Goal: Transaction & Acquisition: Purchase product/service

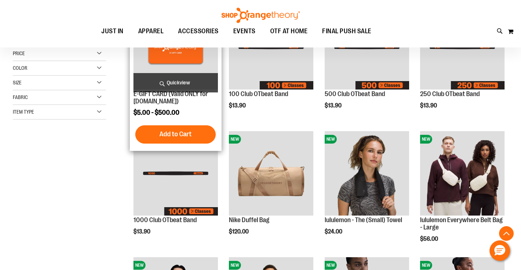
scroll to position [182, 0]
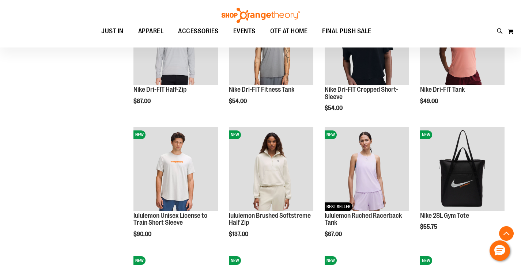
scroll to position [475, 0]
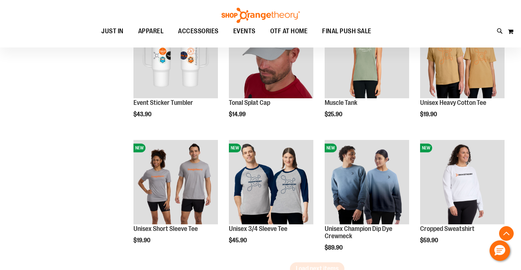
scroll to position [1096, 0]
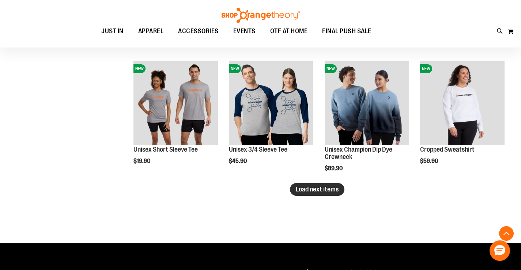
click at [322, 186] on span "Load next items" at bounding box center [317, 189] width 43 height 7
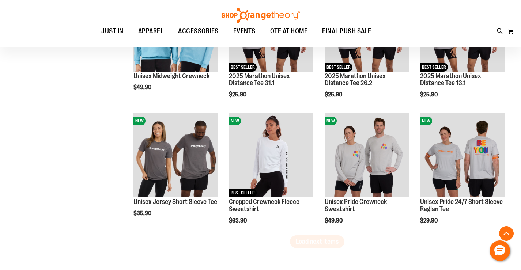
scroll to position [1498, 0]
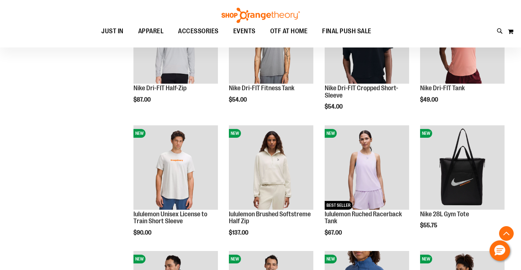
scroll to position [146, 0]
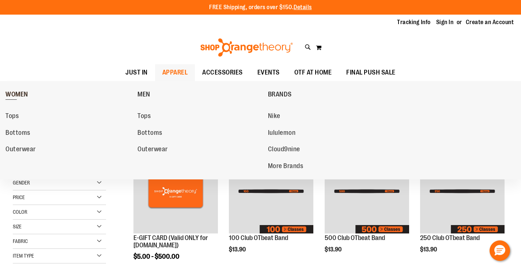
click at [14, 90] on link "WOMEN" at bounding box center [69, 94] width 128 height 19
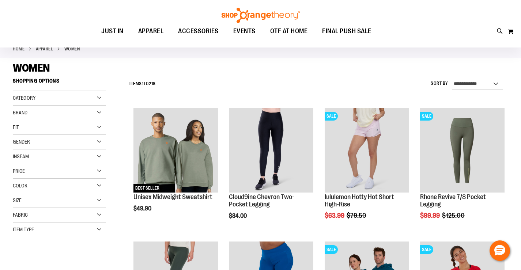
scroll to position [109, 0]
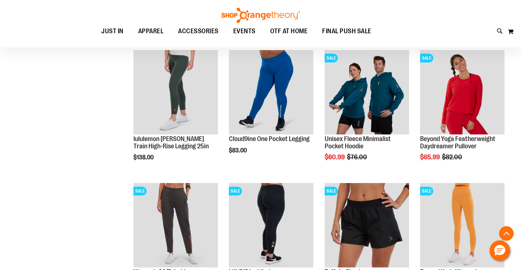
scroll to position [219, 0]
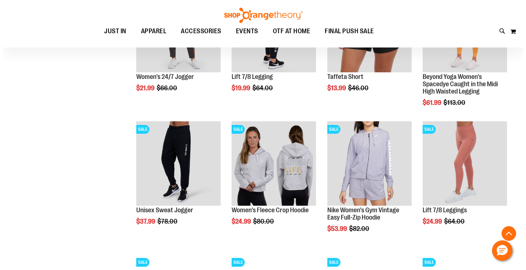
scroll to position [438, 0]
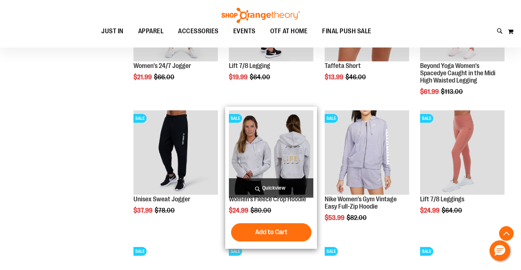
click at [257, 134] on img "product" at bounding box center [271, 152] width 84 height 84
click at [271, 190] on span "Quickview" at bounding box center [271, 187] width 84 height 19
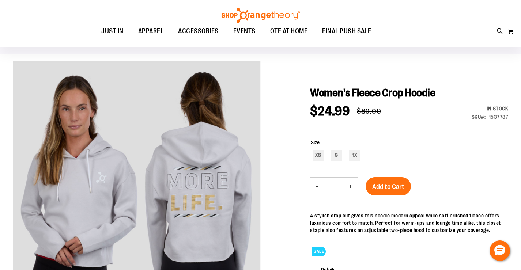
scroll to position [36, 0]
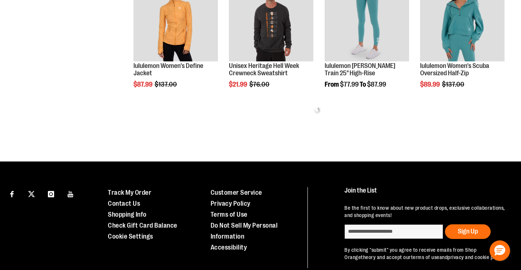
scroll to position [438, 0]
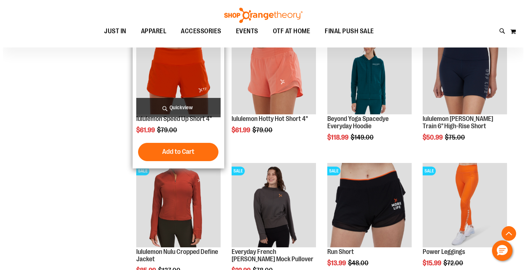
scroll to position [511, 0]
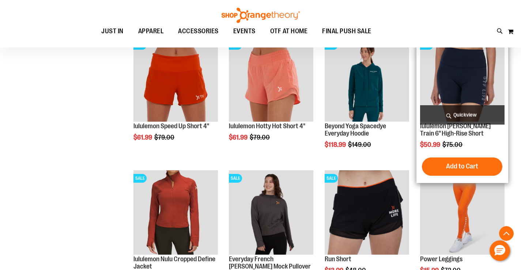
click at [457, 114] on span "Quickview" at bounding box center [462, 114] width 84 height 19
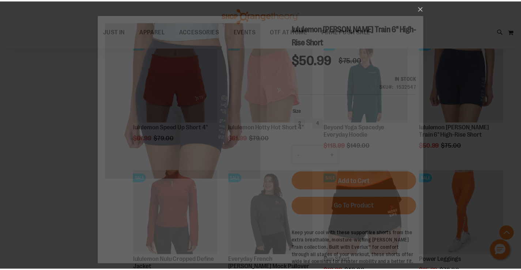
scroll to position [0, 0]
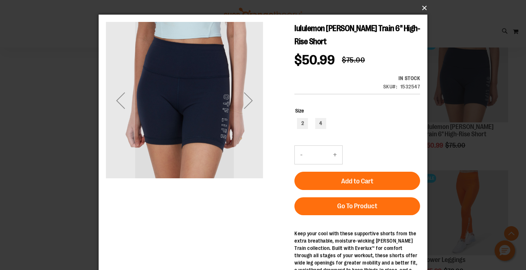
click at [421, 10] on button "×" at bounding box center [265, 8] width 329 height 16
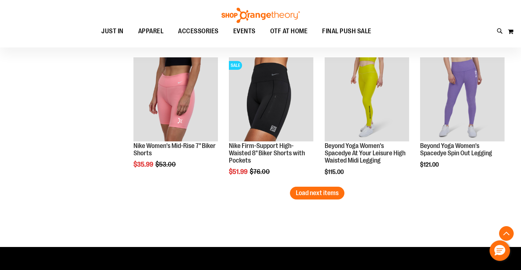
scroll to position [1205, 0]
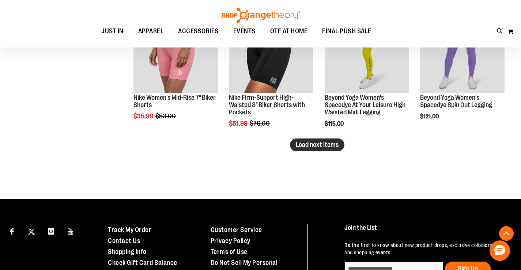
click at [324, 145] on span "Load next items" at bounding box center [317, 144] width 43 height 7
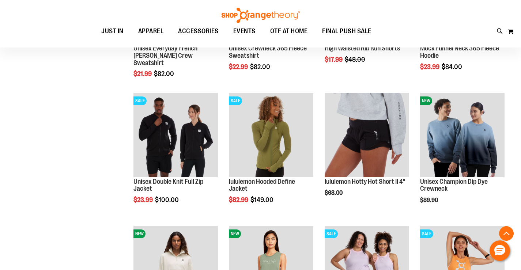
scroll to position [1534, 0]
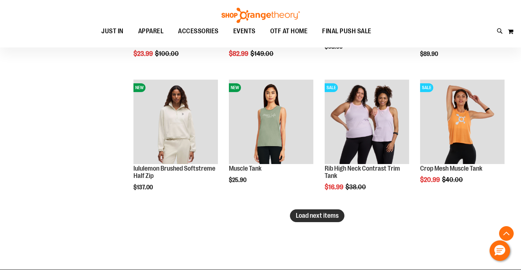
click at [326, 218] on span "Load next items" at bounding box center [317, 215] width 43 height 7
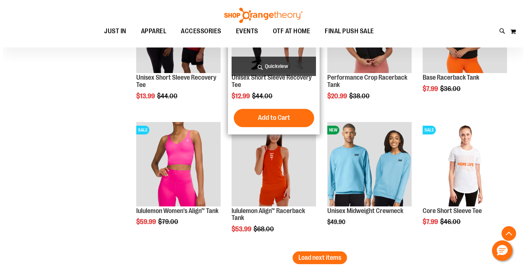
scroll to position [1782, 0]
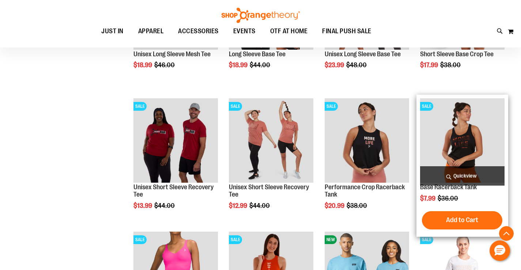
click at [462, 175] on span "Quickview" at bounding box center [462, 175] width 84 height 19
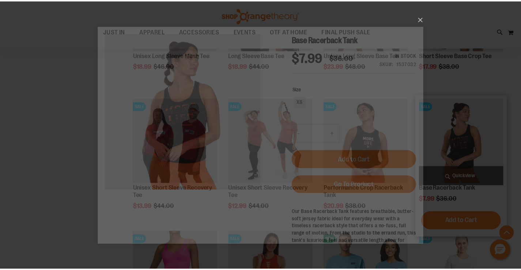
scroll to position [0, 0]
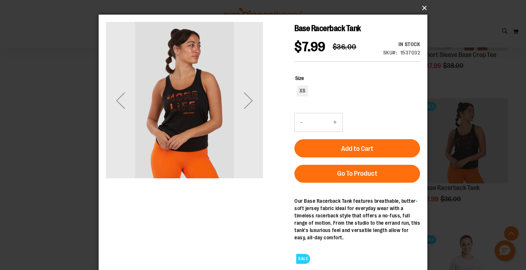
click at [424, 9] on button "×" at bounding box center [265, 8] width 329 height 16
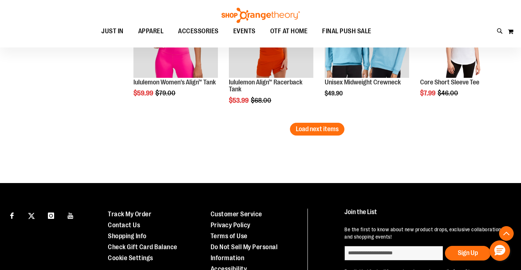
scroll to position [2077, 0]
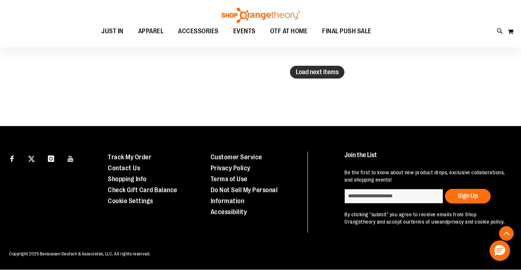
click at [321, 72] on span "Load next items" at bounding box center [317, 71] width 43 height 7
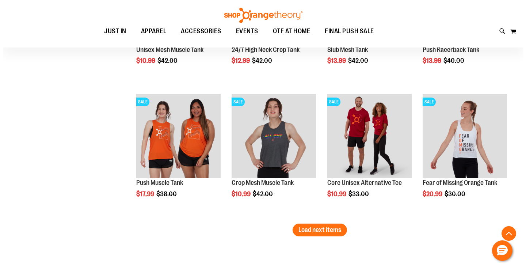
scroll to position [2406, 0]
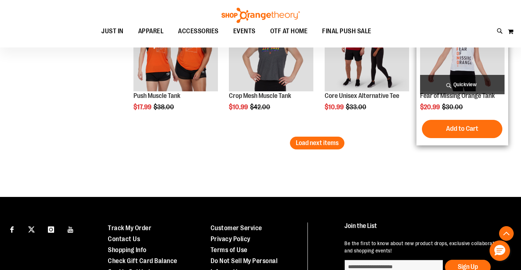
click at [458, 83] on span "Quickview" at bounding box center [462, 84] width 84 height 19
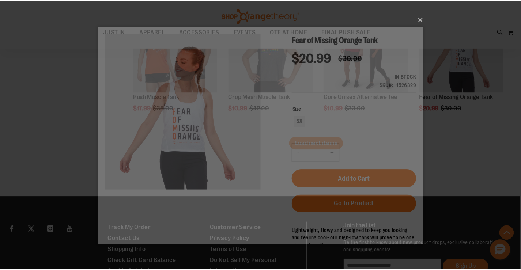
scroll to position [0, 0]
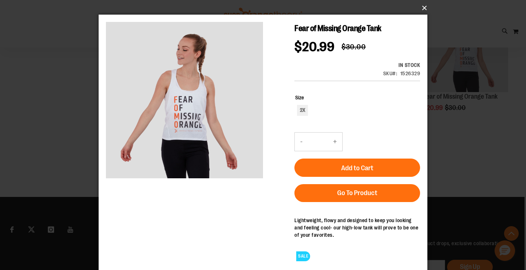
click at [424, 9] on button "×" at bounding box center [265, 8] width 329 height 16
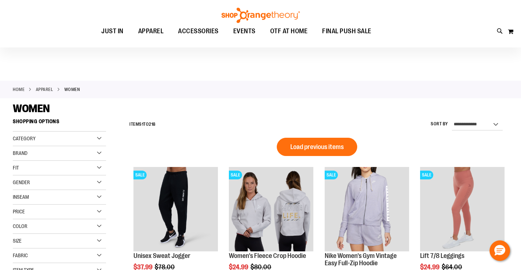
scroll to position [36, 0]
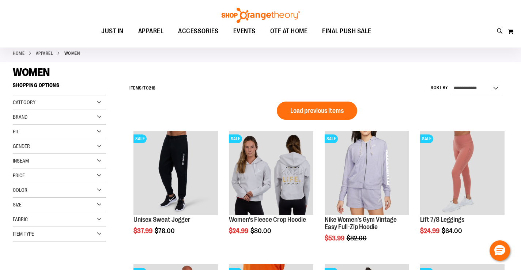
click at [98, 207] on div "Size" at bounding box center [59, 205] width 93 height 15
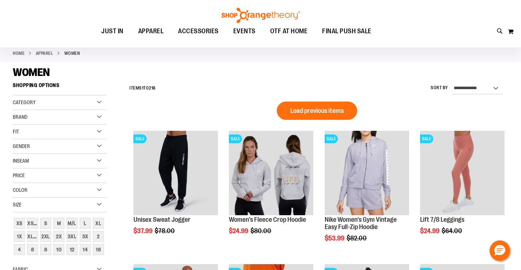
scroll to position [73, 0]
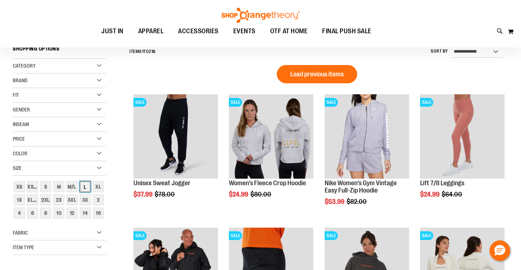
click at [86, 187] on div "L" at bounding box center [85, 186] width 11 height 11
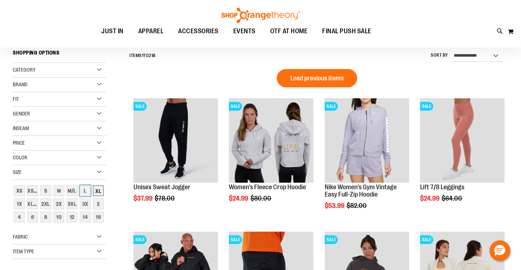
scroll to position [68, 0]
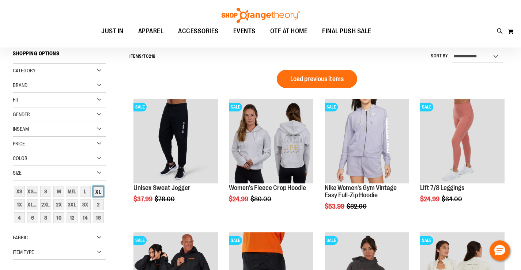
click at [98, 193] on div "XL" at bounding box center [98, 191] width 11 height 11
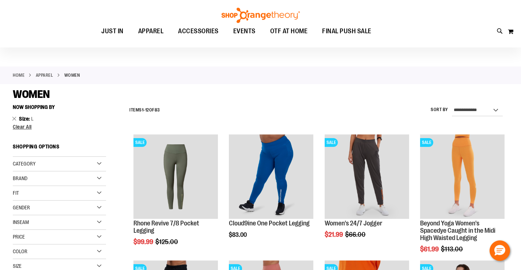
scroll to position [36, 0]
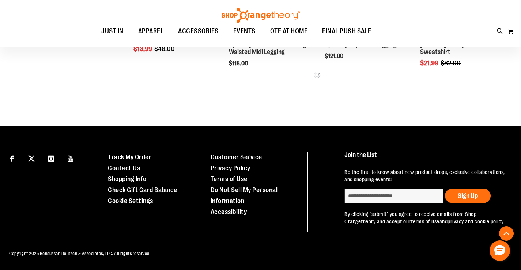
scroll to position [342, 0]
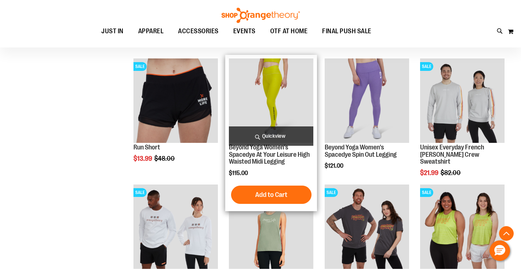
scroll to position [525, 0]
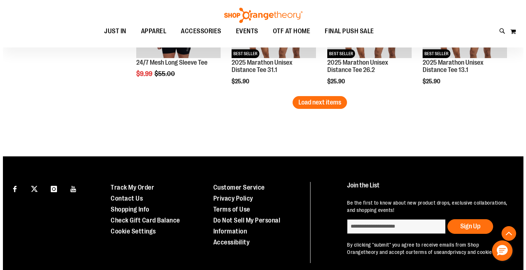
scroll to position [1110, 0]
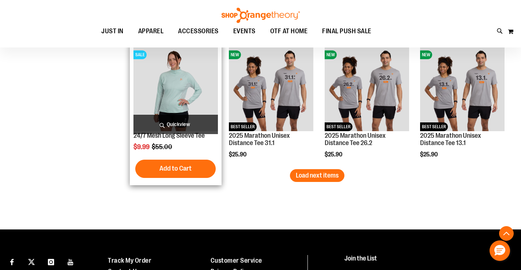
click at [166, 122] on span "Quickview" at bounding box center [175, 124] width 84 height 19
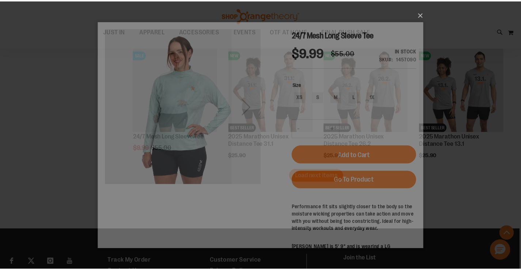
scroll to position [0, 0]
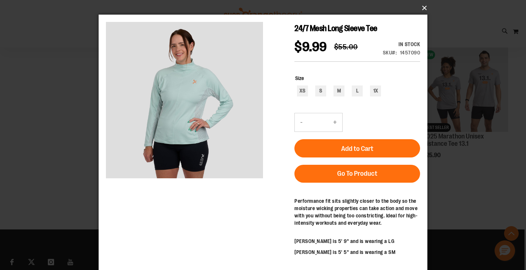
click at [423, 9] on button "×" at bounding box center [265, 8] width 329 height 16
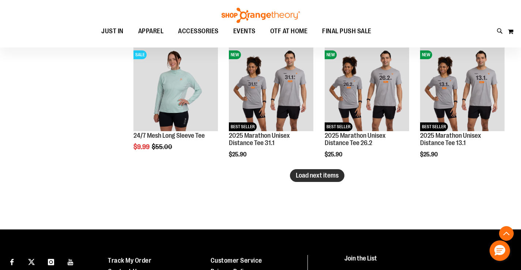
click at [306, 176] on span "Load next items" at bounding box center [317, 175] width 43 height 7
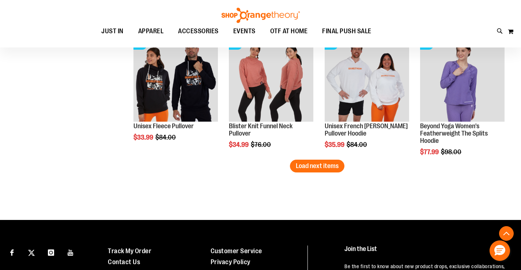
scroll to position [1585, 0]
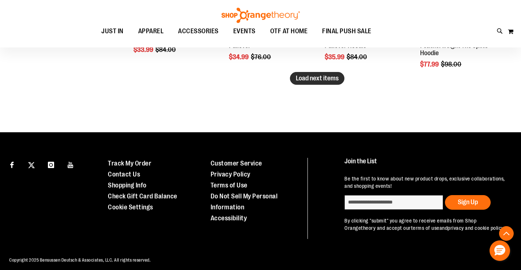
click at [311, 76] on span "Load next items" at bounding box center [317, 78] width 43 height 7
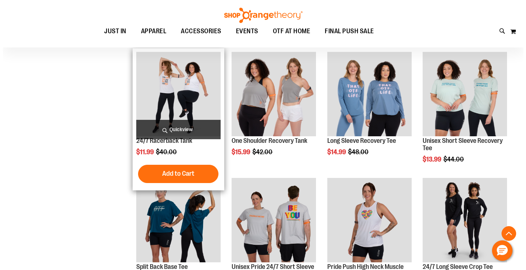
scroll to position [1621, 0]
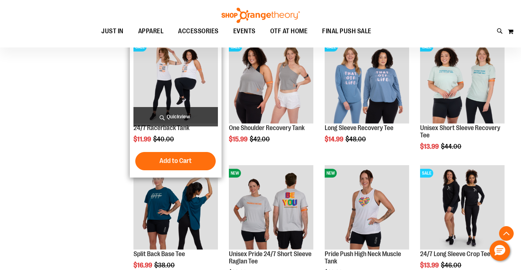
click at [172, 116] on span "Quickview" at bounding box center [175, 116] width 84 height 19
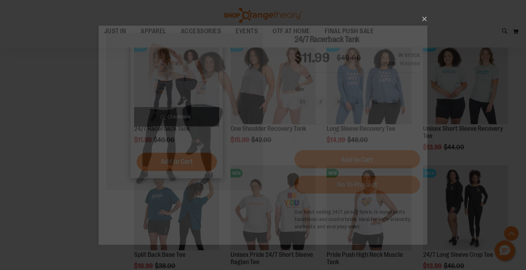
scroll to position [0, 0]
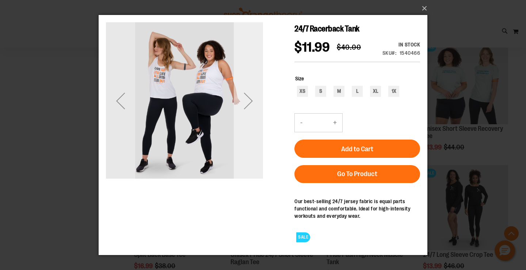
click at [246, 99] on div "Next" at bounding box center [248, 100] width 29 height 29
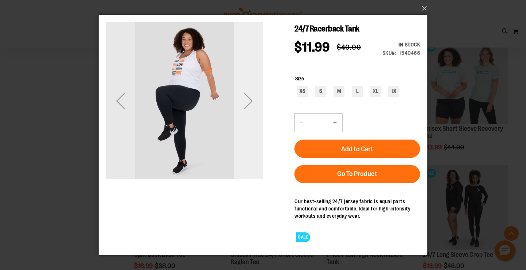
click at [246, 99] on div "Next" at bounding box center [248, 100] width 29 height 29
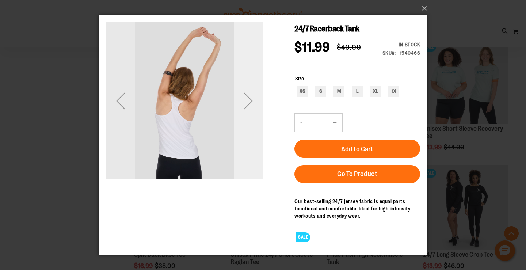
click at [246, 99] on div "Next" at bounding box center [248, 100] width 29 height 29
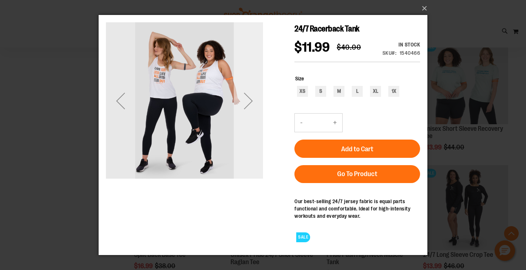
click at [246, 99] on div "Next" at bounding box center [248, 100] width 29 height 29
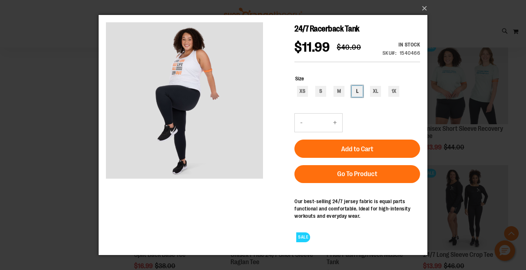
click at [357, 92] on div "L" at bounding box center [357, 90] width 11 height 11
type input "***"
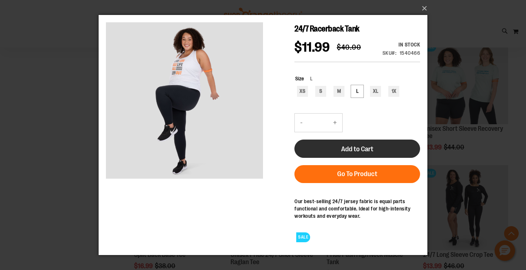
click at [366, 150] on span "Add to Cart" at bounding box center [357, 149] width 32 height 8
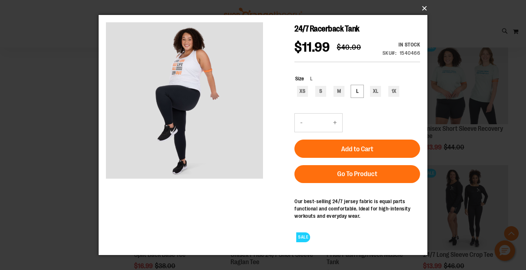
drag, startPoint x: 424, startPoint y: 8, endPoint x: 420, endPoint y: 21, distance: 12.9
click at [424, 8] on button "×" at bounding box center [265, 8] width 329 height 16
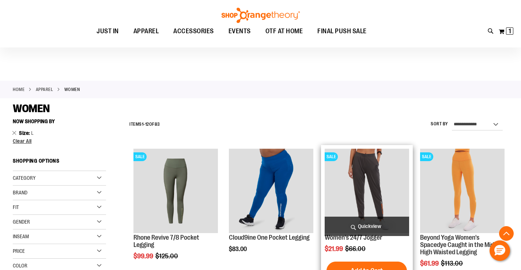
scroll to position [1711, 0]
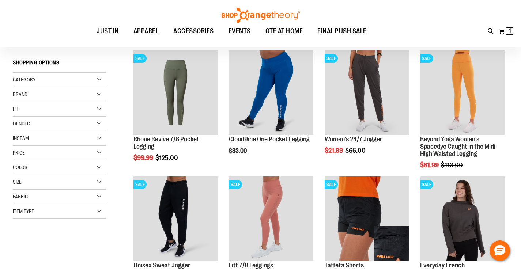
scroll to position [36, 0]
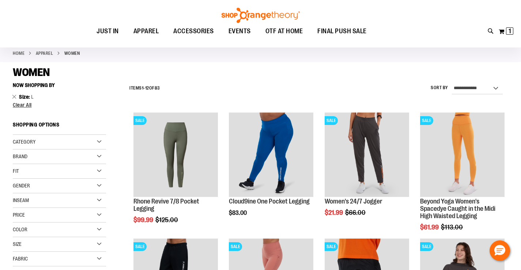
click at [99, 244] on div "Size" at bounding box center [59, 244] width 93 height 15
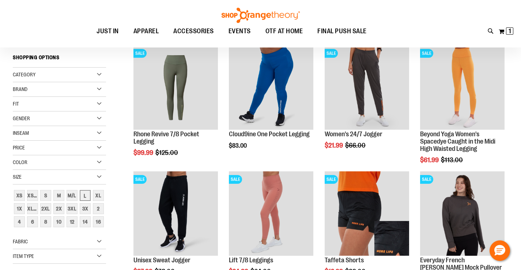
scroll to position [146, 0]
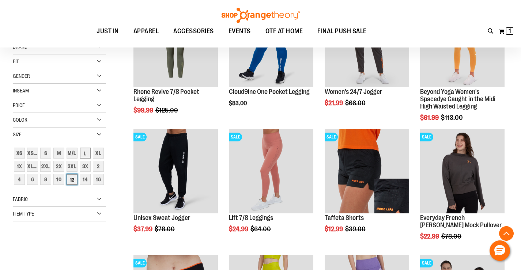
click at [71, 178] on div "12" at bounding box center [71, 179] width 11 height 11
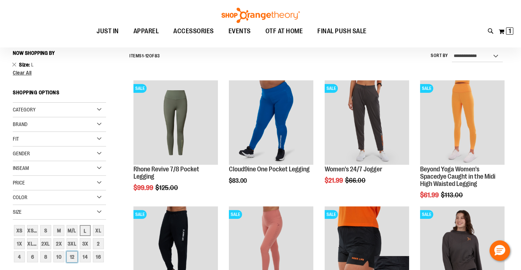
scroll to position [68, 0]
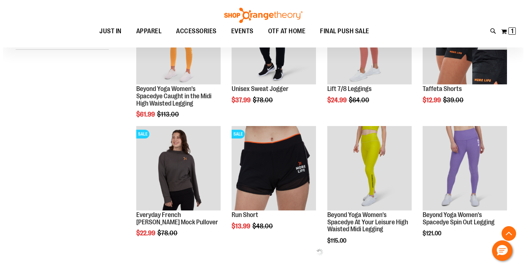
scroll to position [324, 0]
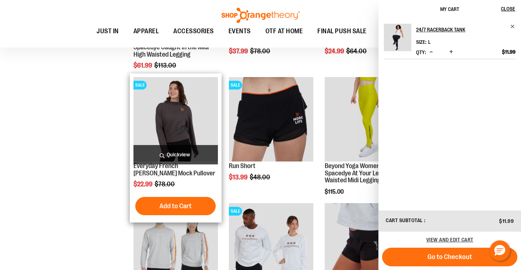
click at [180, 153] on span "Quickview" at bounding box center [175, 154] width 84 height 19
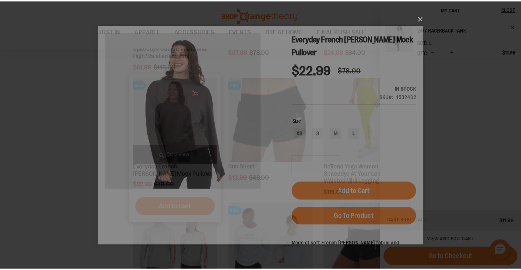
scroll to position [0, 0]
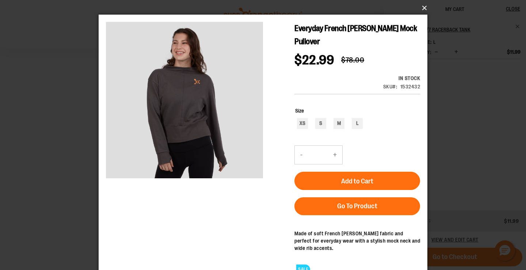
click at [423, 7] on button "×" at bounding box center [265, 8] width 329 height 16
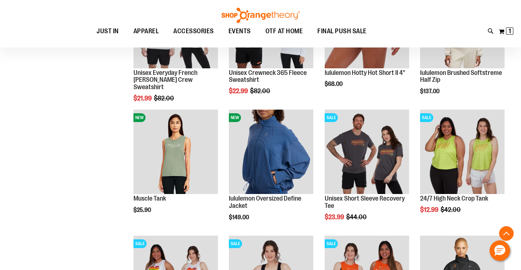
scroll to position [653, 0]
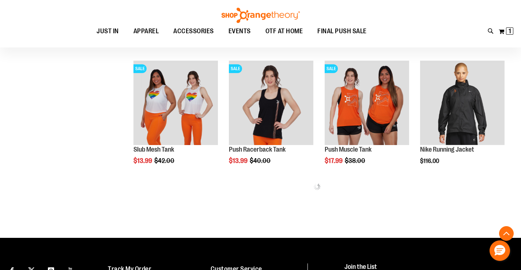
scroll to position [762, 0]
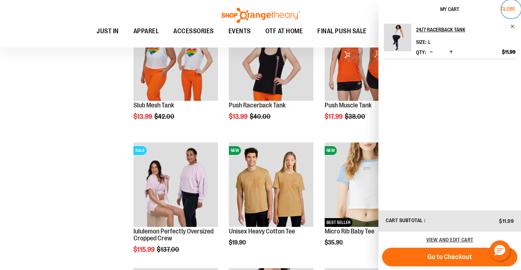
click at [506, 11] on span "Close" at bounding box center [508, 9] width 14 height 6
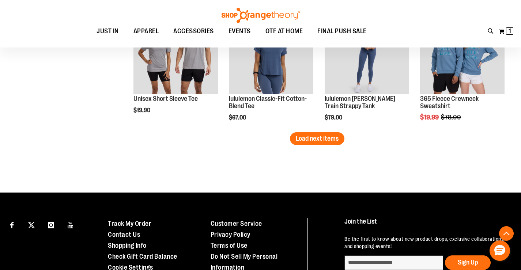
scroll to position [1213, 0]
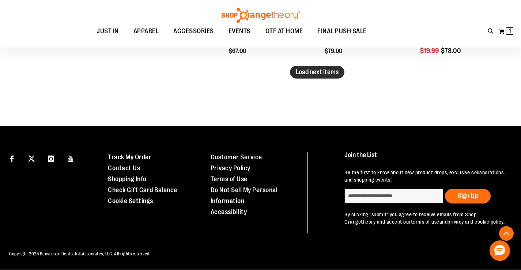
click at [319, 70] on span "Load next items" at bounding box center [317, 71] width 43 height 7
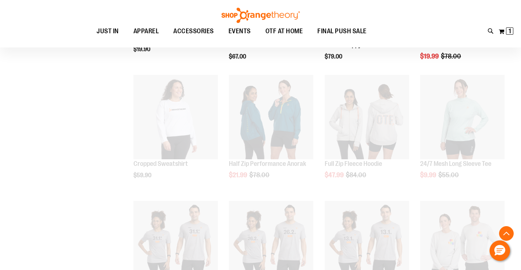
scroll to position [1213, 0]
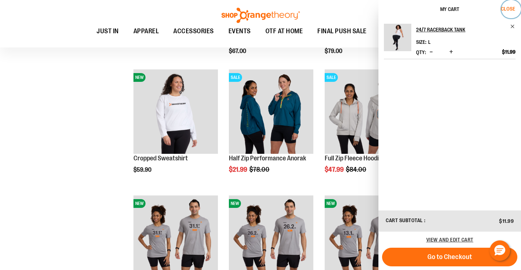
click at [503, 9] on span "Close" at bounding box center [508, 9] width 14 height 6
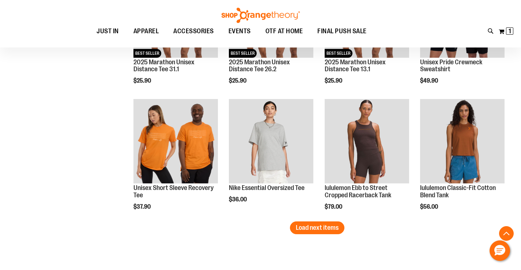
scroll to position [1432, 0]
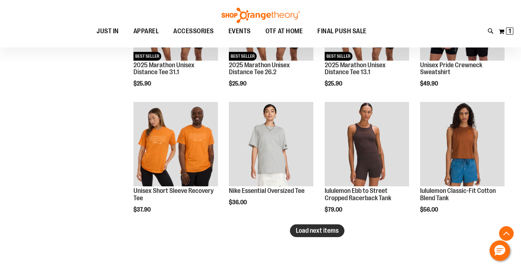
click at [319, 231] on span "Load next items" at bounding box center [317, 230] width 43 height 7
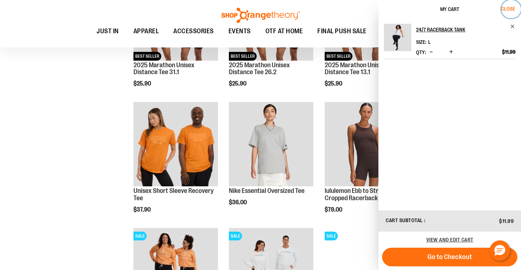
click at [510, 8] on span "Close" at bounding box center [508, 9] width 14 height 6
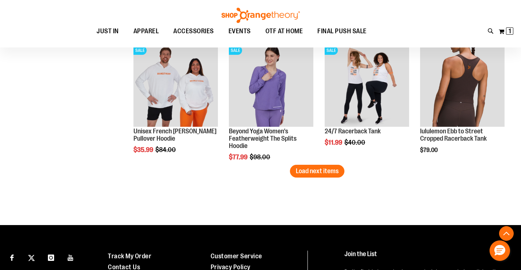
scroll to position [1871, 0]
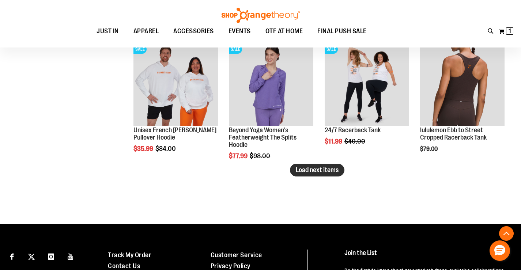
click at [321, 170] on span "Load next items" at bounding box center [317, 169] width 43 height 7
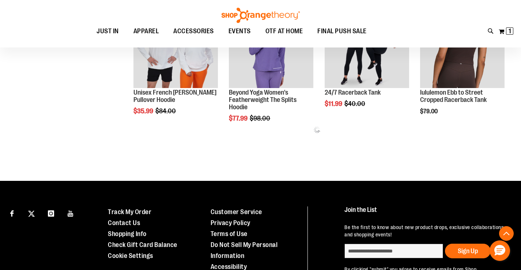
scroll to position [1944, 0]
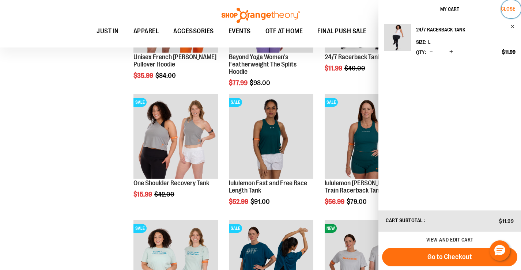
click at [506, 10] on span "Close" at bounding box center [508, 9] width 14 height 6
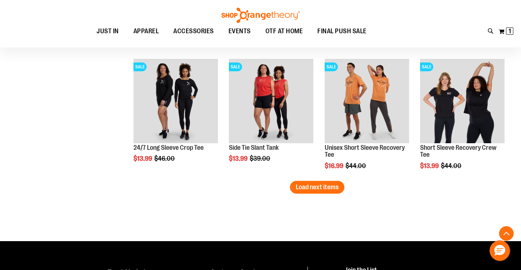
scroll to position [2236, 0]
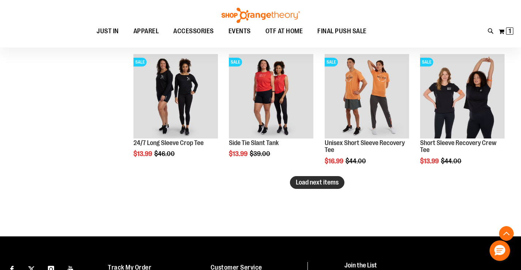
click at [318, 184] on span "Load next items" at bounding box center [317, 182] width 43 height 7
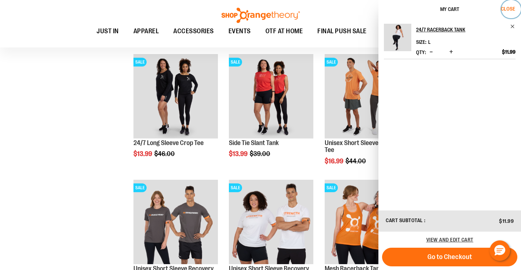
click at [510, 6] on span "Close" at bounding box center [508, 9] width 14 height 6
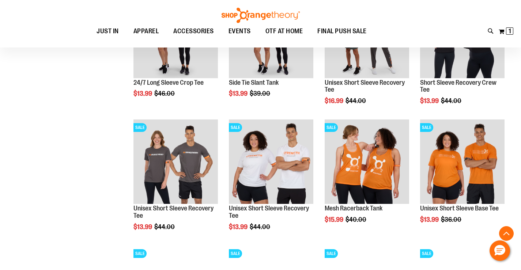
scroll to position [2309, 0]
